Goal: Entertainment & Leisure: Consume media (video, audio)

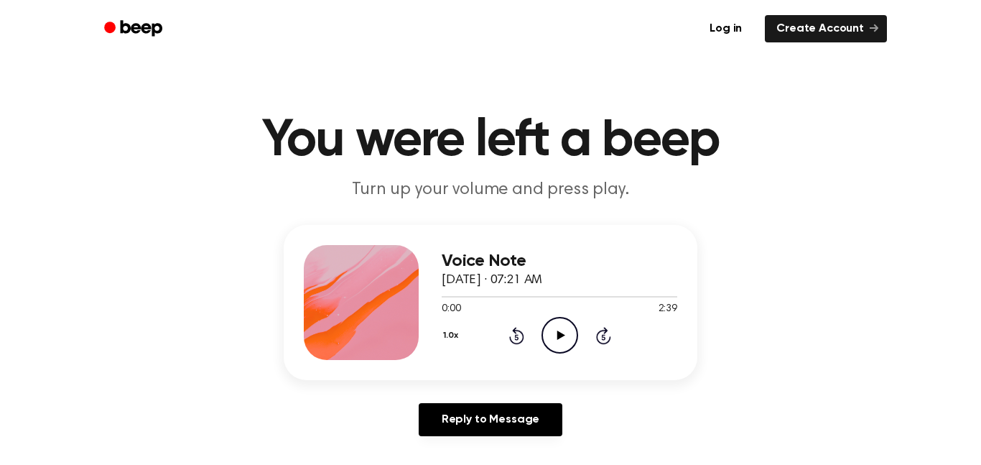
click at [557, 338] on icon at bounding box center [561, 334] width 8 height 9
click at [601, 334] on icon "Skip 5 seconds" at bounding box center [603, 335] width 16 height 19
click at [833, 312] on div "Voice Note [DATE] · 07:21 AM 0:35 2:39 Your browser does not support the [objec…" at bounding box center [490, 336] width 947 height 223
click at [818, 300] on div "Voice Note [DATE] · 07:21 AM 0:36 2:39 Your browser does not support the [objec…" at bounding box center [490, 336] width 947 height 223
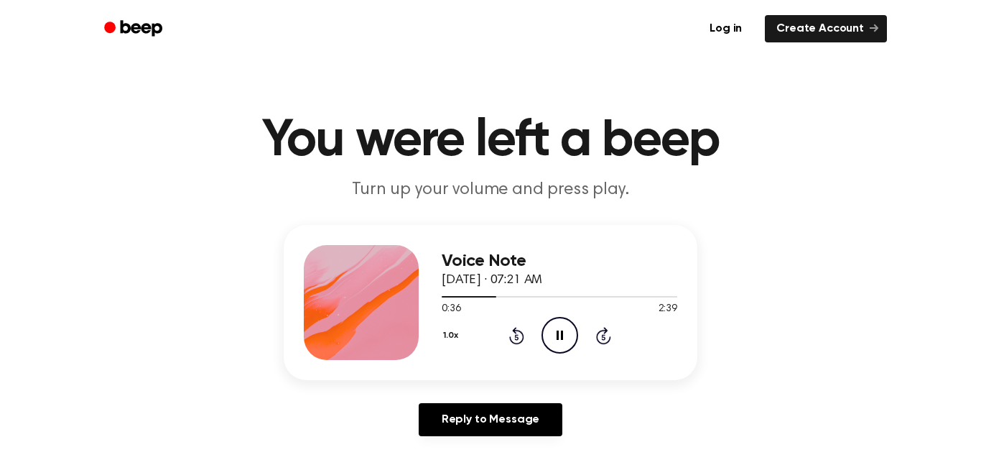
click at [818, 300] on div "Voice Note [DATE] · 07:21 AM 0:36 2:39 Your browser does not support the [objec…" at bounding box center [490, 336] width 947 height 223
click at [570, 341] on icon "Pause Audio" at bounding box center [560, 335] width 37 height 37
click at [602, 341] on icon "Skip 5 seconds" at bounding box center [603, 335] width 16 height 19
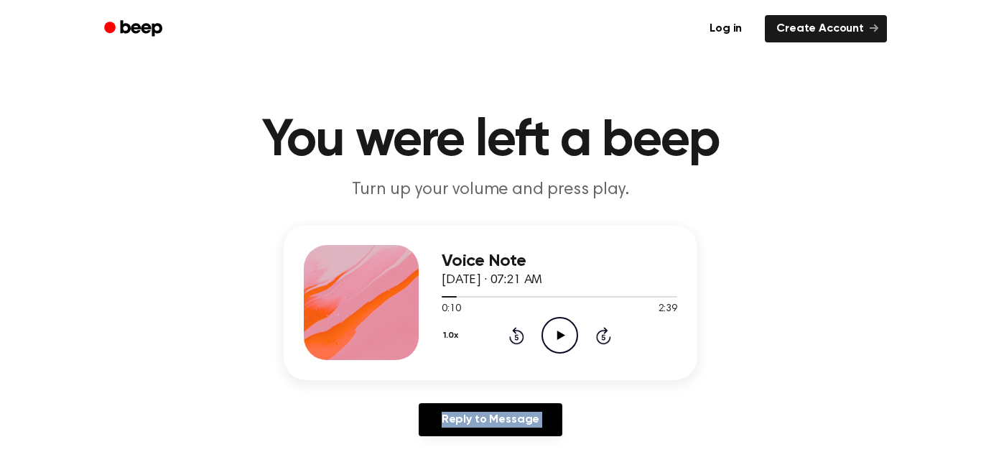
click at [602, 341] on icon "Skip 5 seconds" at bounding box center [603, 335] width 16 height 19
click at [603, 342] on icon "Skip 5 seconds" at bounding box center [603, 335] width 16 height 19
click at [603, 342] on icon at bounding box center [603, 335] width 15 height 17
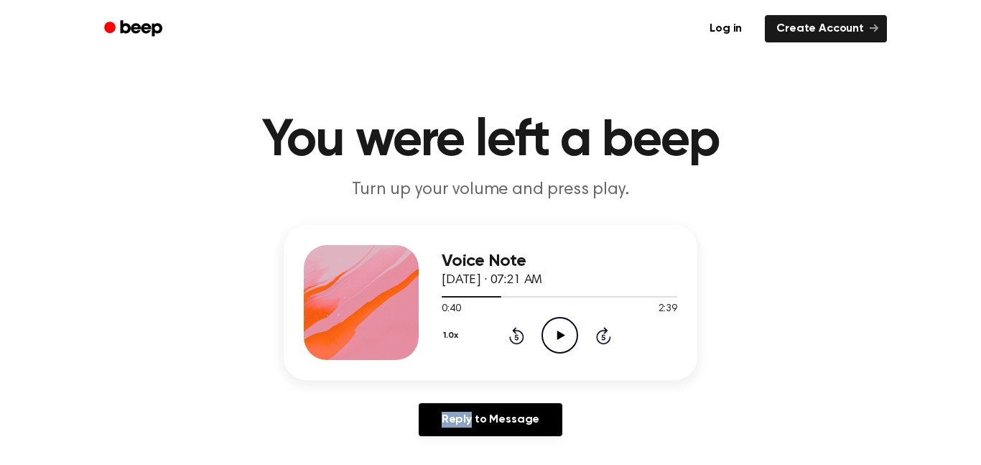
click at [603, 342] on icon at bounding box center [603, 335] width 15 height 17
